Goal: Check status: Check status

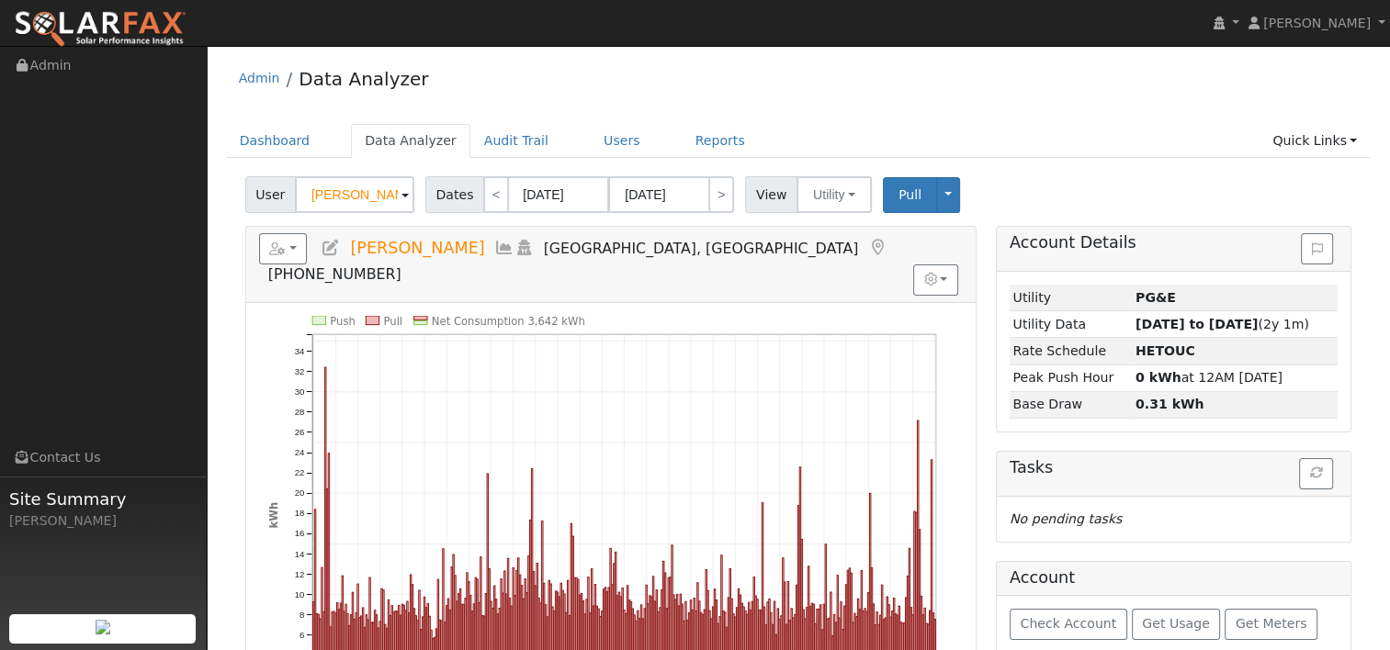
scroll to position [92, 0]
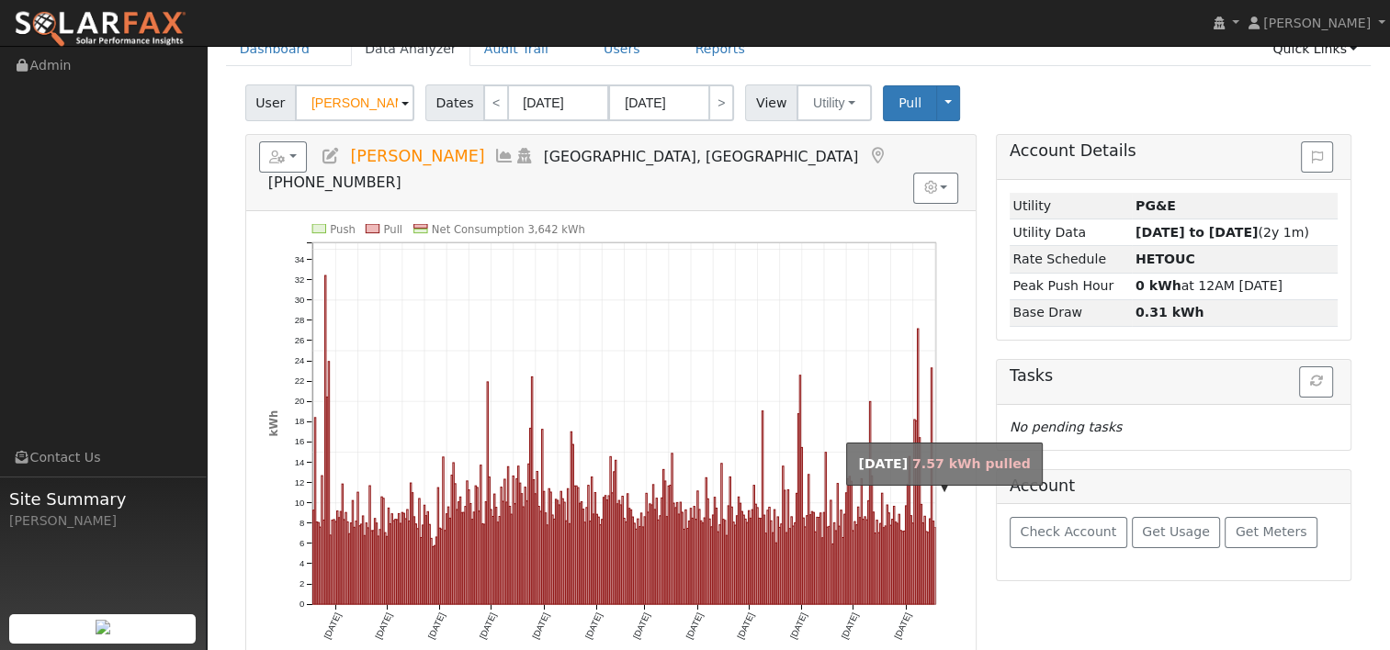
click at [935, 527] on rect "onclick=""" at bounding box center [934, 565] width 1 height 77
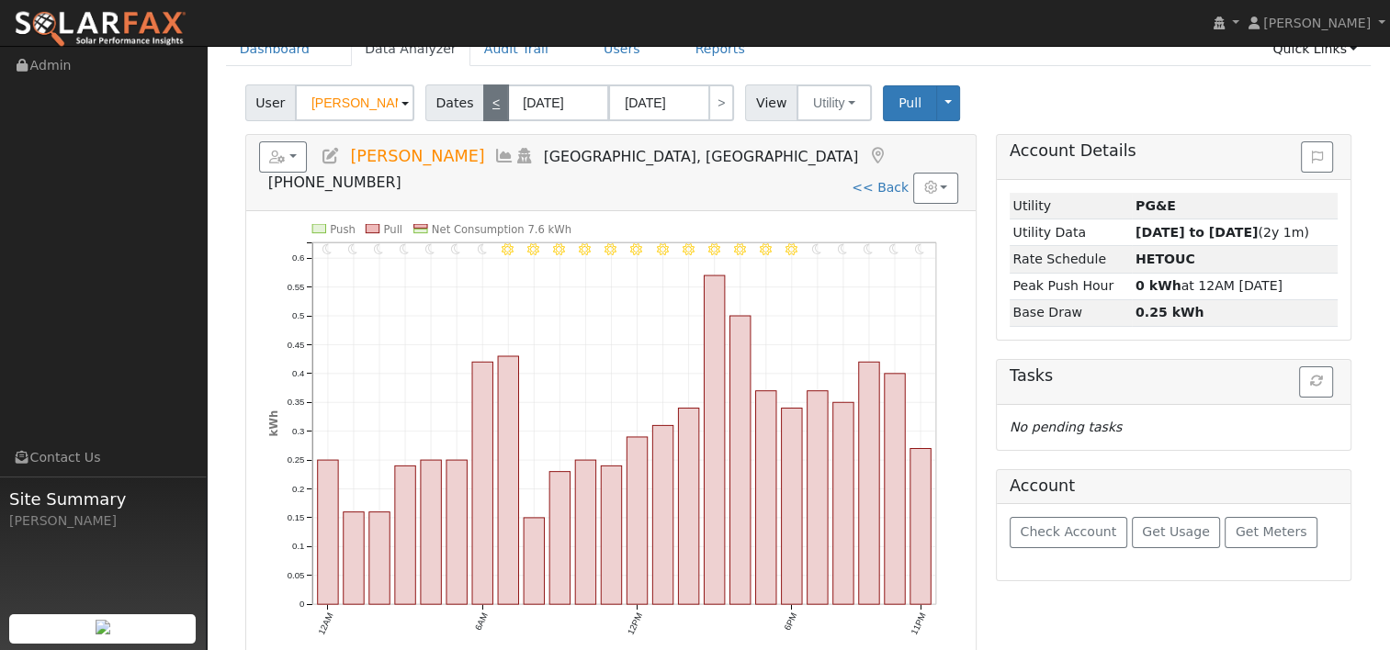
click at [486, 107] on link "<" at bounding box center [496, 102] width 26 height 37
type input "[DATE]"
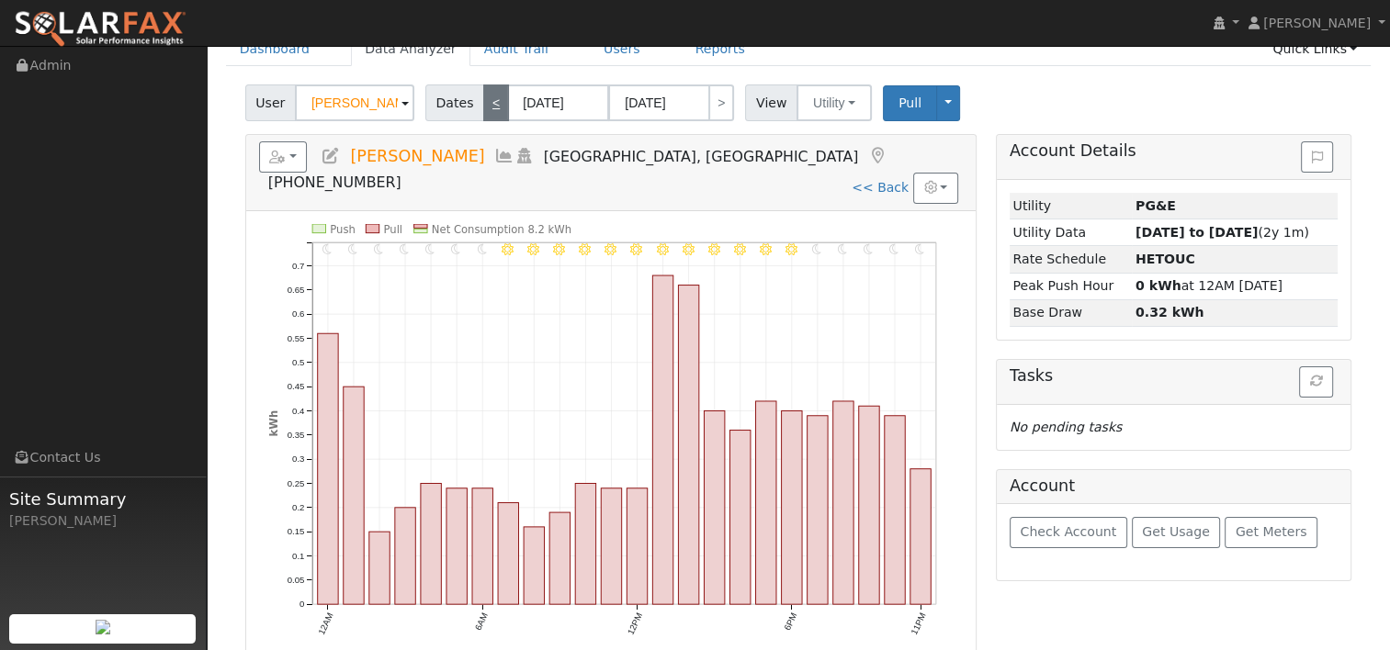
click at [483, 96] on link "<" at bounding box center [496, 102] width 26 height 37
type input "[DATE]"
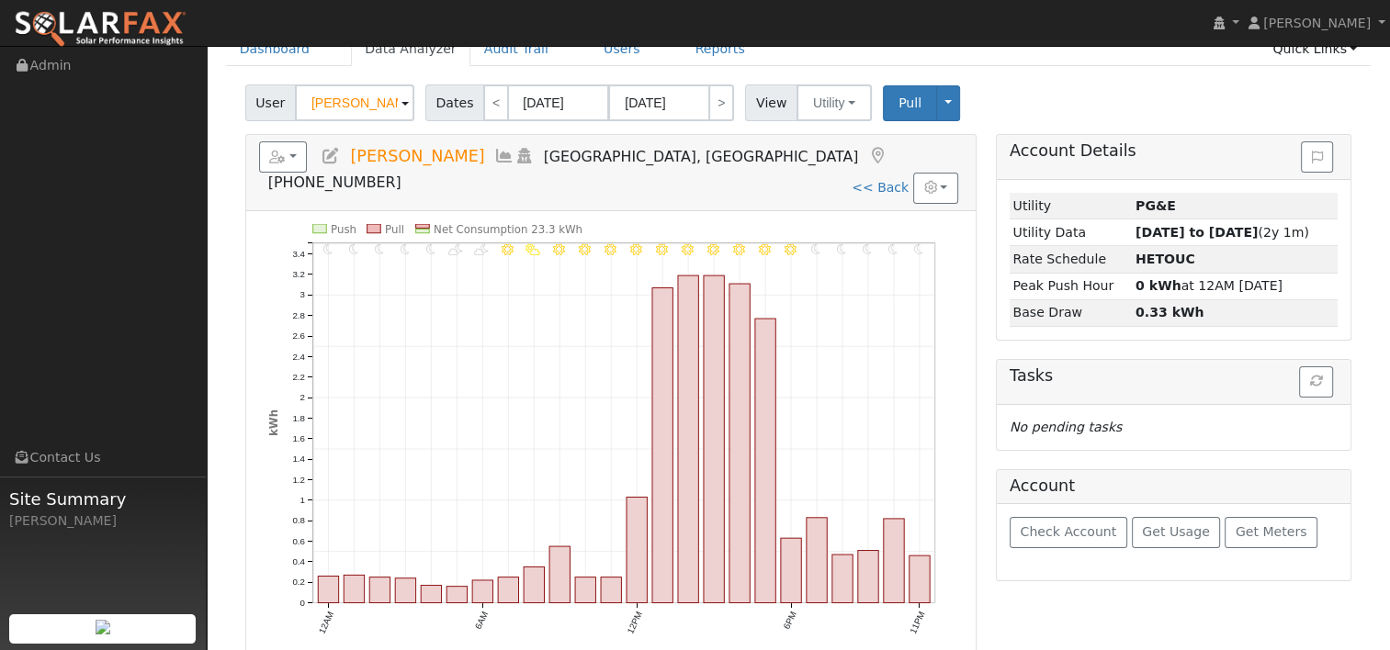
click at [952, 422] on icon "11PM - MostlyClear 10PM - Clear 9PM - Clear 8PM - Clear 7PM - Clear 6PM - Clear…" at bounding box center [610, 445] width 685 height 443
click at [489, 108] on link "<" at bounding box center [496, 102] width 26 height 37
type input "[DATE]"
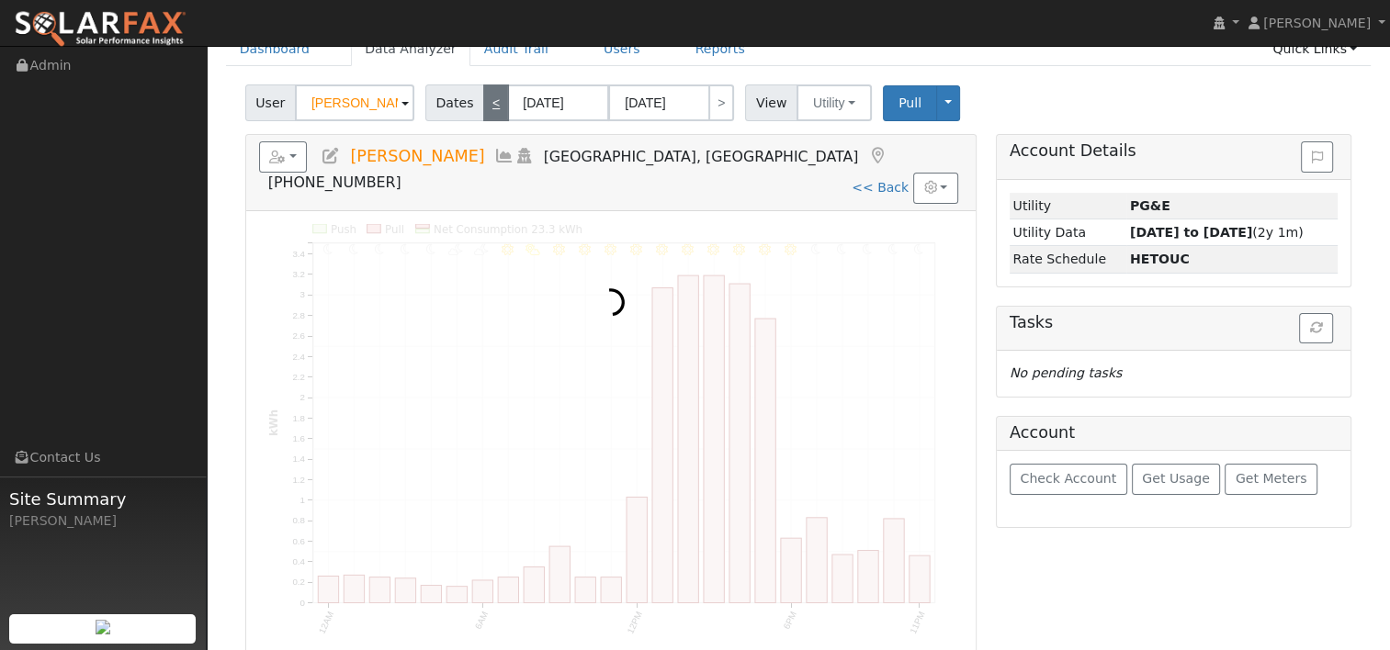
scroll to position [0, 0]
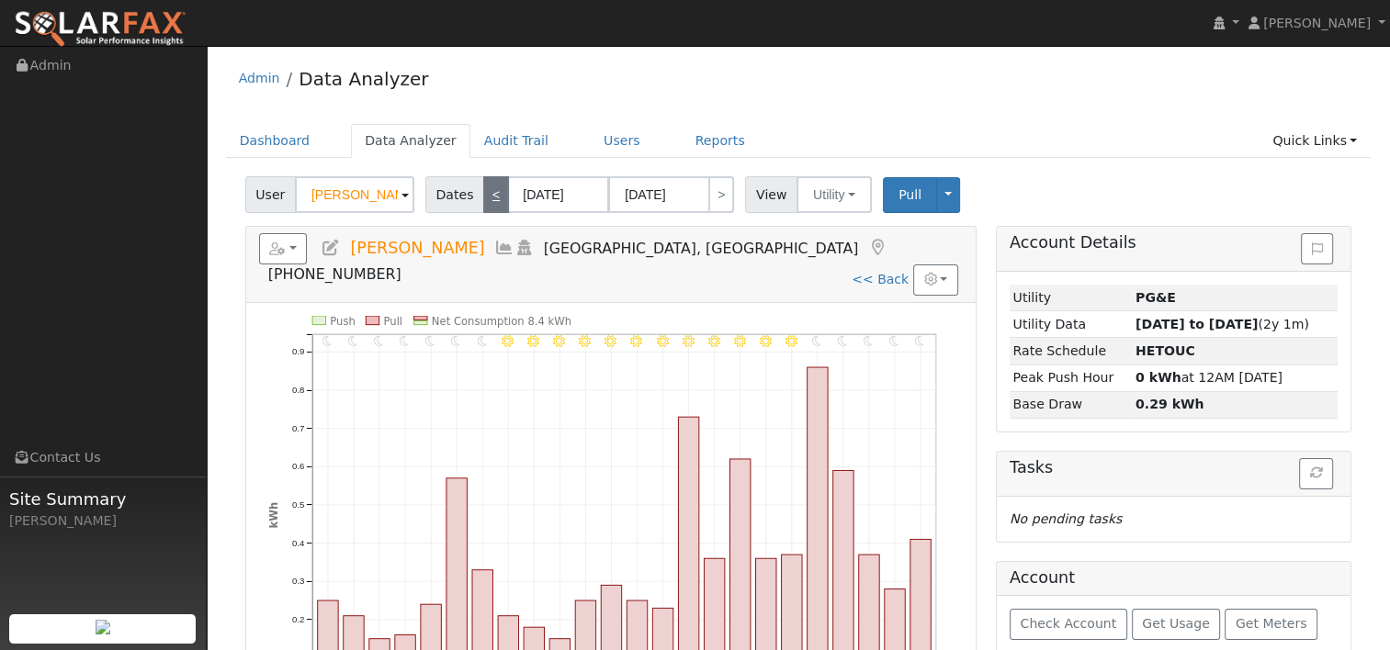
click at [489, 108] on div "Admin Data Analyzer" at bounding box center [798, 83] width 1145 height 56
click at [485, 196] on link "<" at bounding box center [496, 194] width 26 height 37
type input "[DATE]"
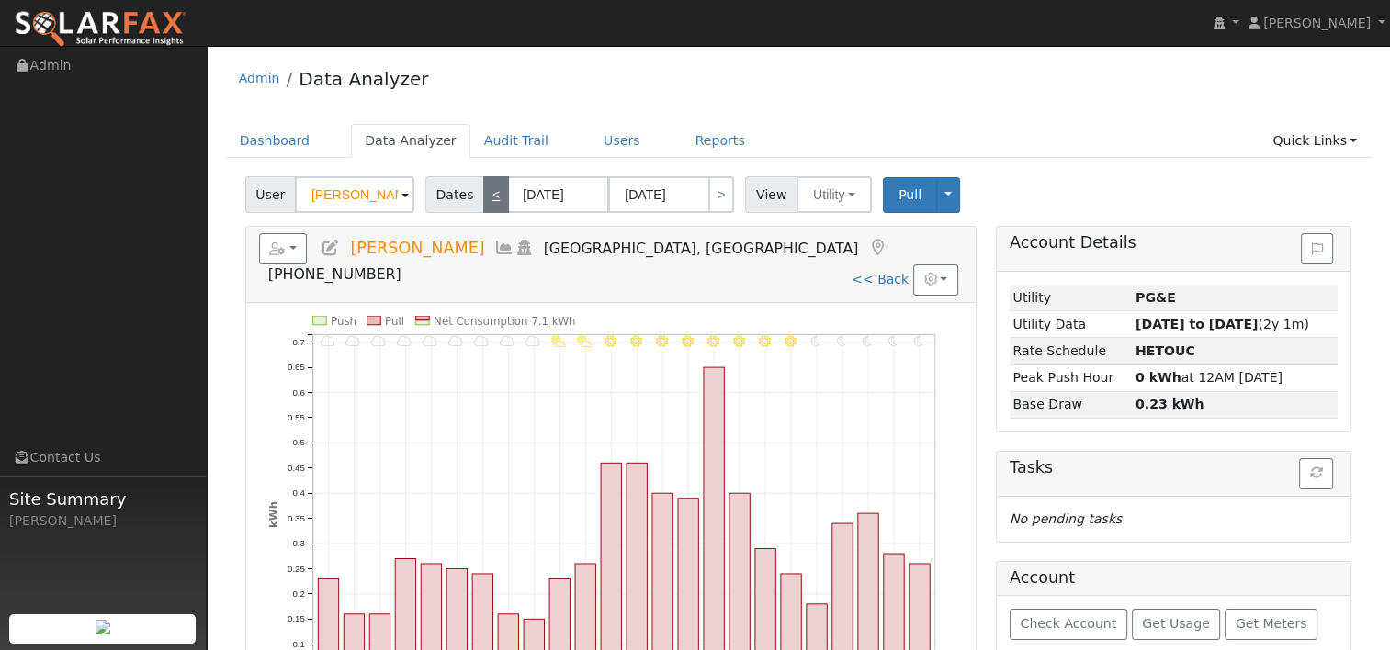
click at [485, 196] on link "<" at bounding box center [496, 194] width 26 height 37
type input "[DATE]"
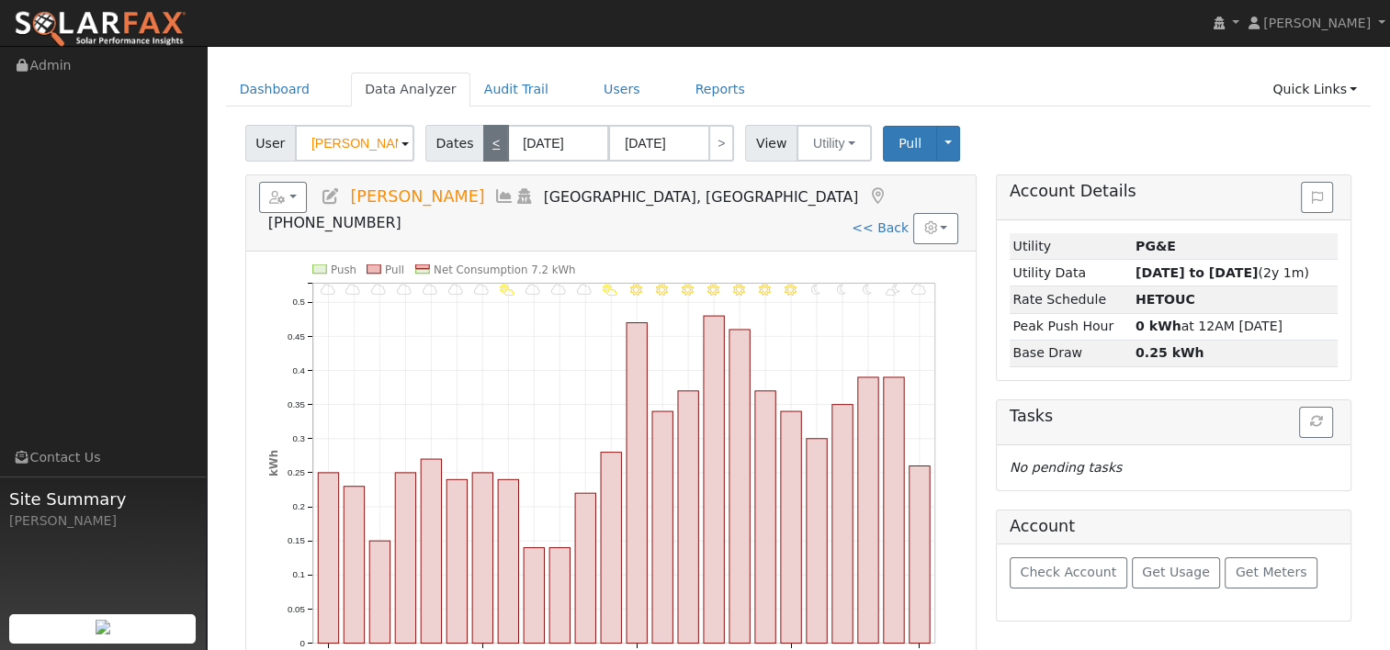
scroll to position [92, 0]
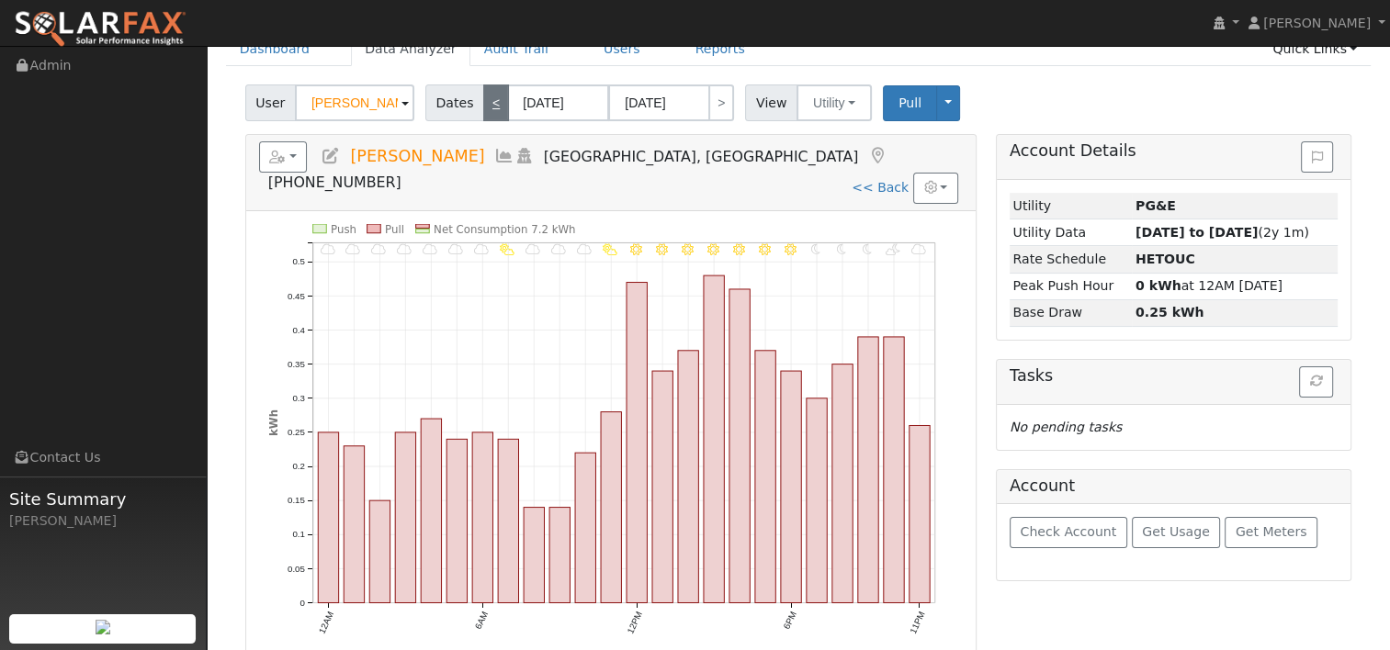
click at [483, 107] on link "<" at bounding box center [496, 102] width 26 height 37
type input "[DATE]"
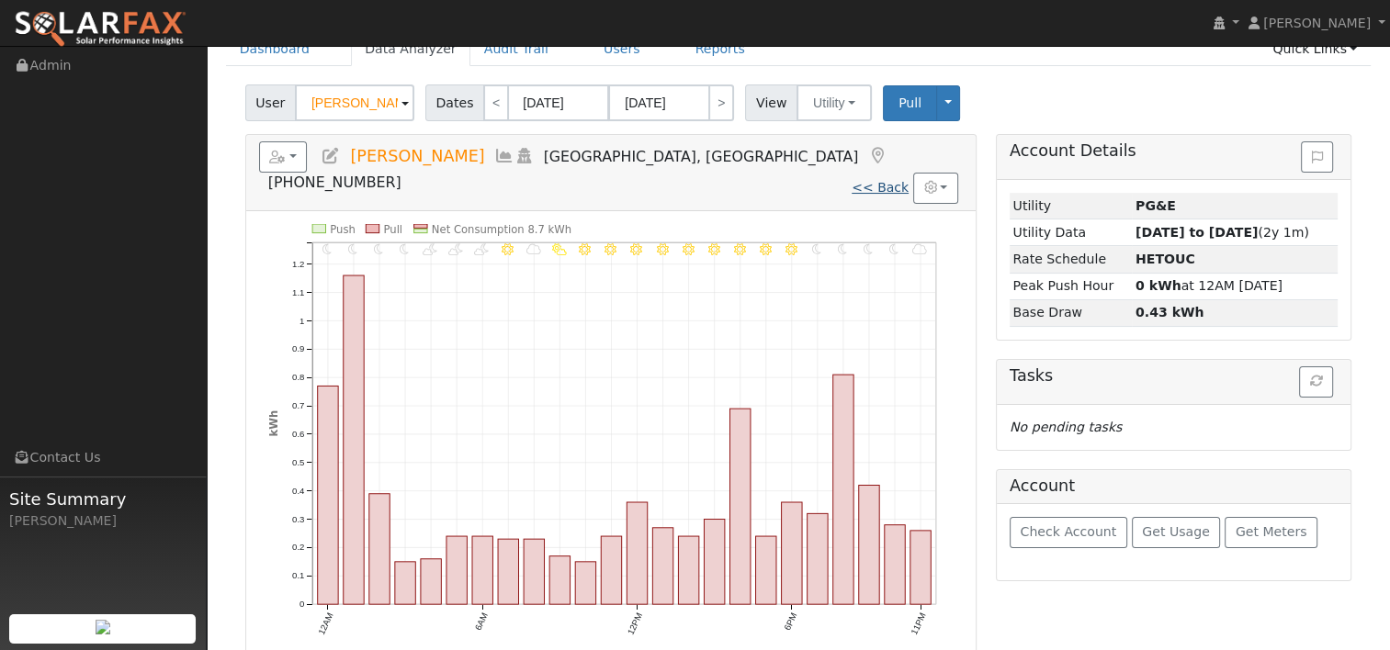
click at [878, 180] on link "<< Back" at bounding box center [879, 187] width 57 height 15
type input "[DATE]"
